Goal: Navigation & Orientation: Find specific page/section

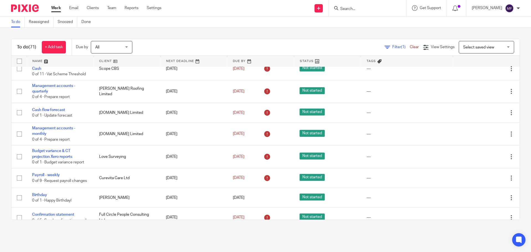
scroll to position [55, 0]
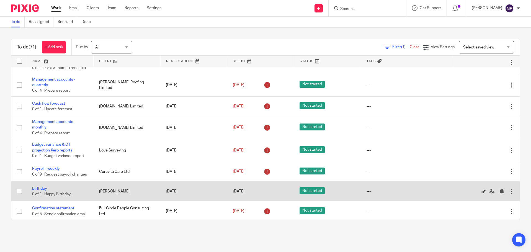
click at [481, 194] on icon at bounding box center [484, 192] width 6 height 6
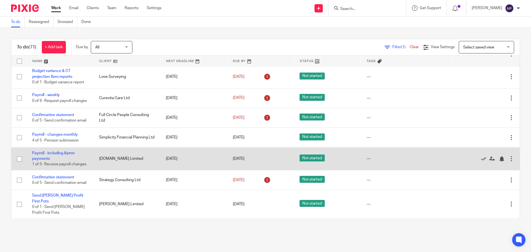
scroll to position [138, 0]
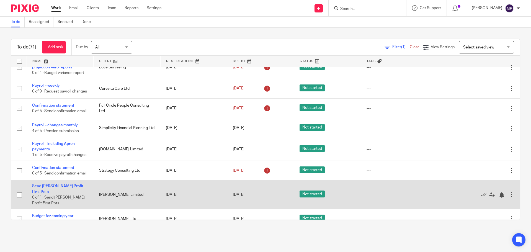
click at [468, 197] on div at bounding box center [483, 195] width 50 height 6
click at [481, 198] on icon at bounding box center [484, 195] width 6 height 6
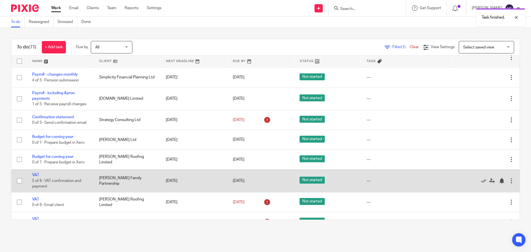
scroll to position [194, 0]
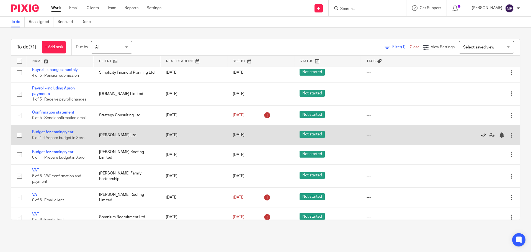
click at [481, 138] on icon at bounding box center [484, 135] width 6 height 6
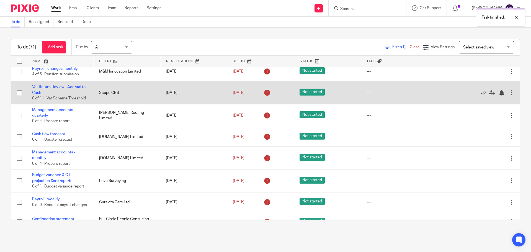
scroll to position [0, 0]
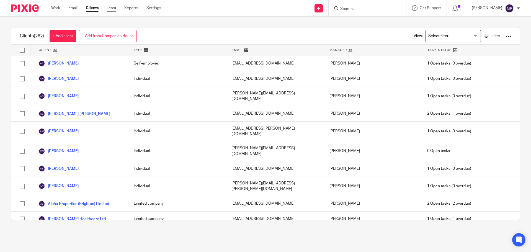
click at [112, 7] on link "Team" at bounding box center [111, 8] width 9 height 6
